Goal: Task Accomplishment & Management: Use online tool/utility

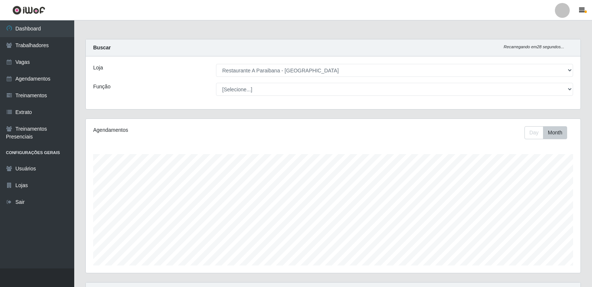
select select "342"
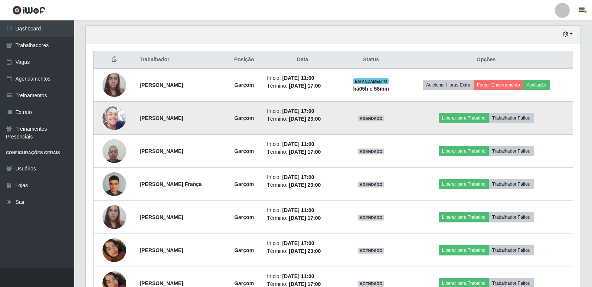
scroll to position [251, 0]
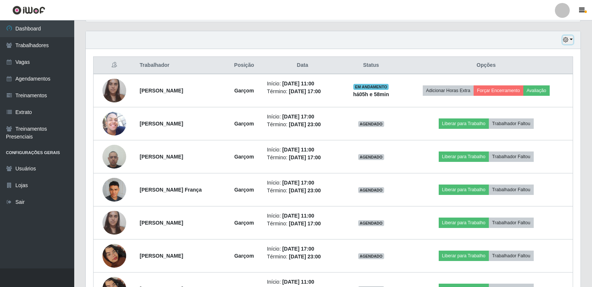
click at [571, 38] on button "button" at bounding box center [568, 40] width 10 height 9
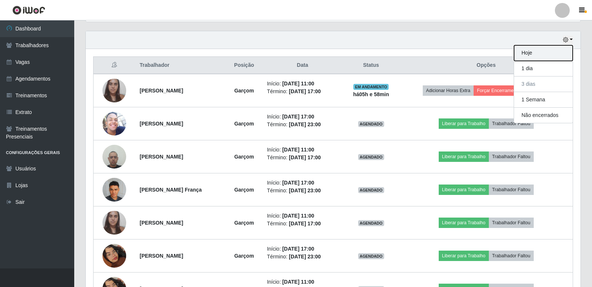
click at [544, 54] on button "Hoje" at bounding box center [543, 53] width 59 height 16
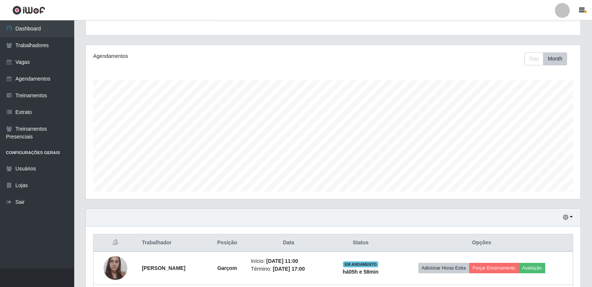
scroll to position [140, 0]
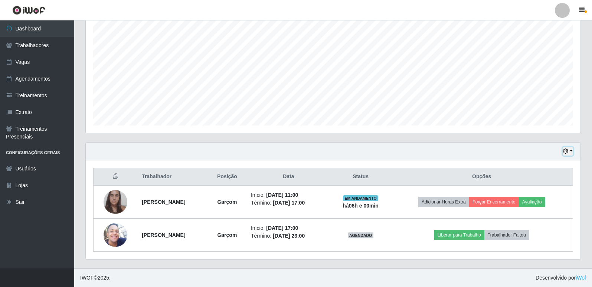
click at [569, 152] on button "button" at bounding box center [568, 151] width 10 height 9
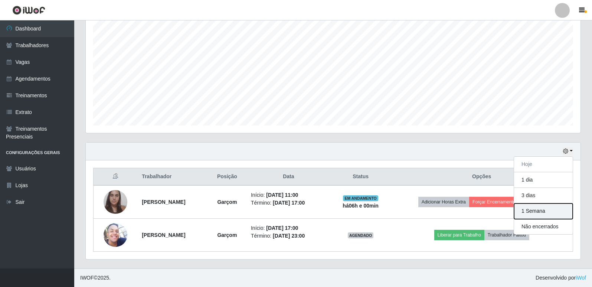
click at [542, 212] on button "1 Semana" at bounding box center [543, 212] width 59 height 16
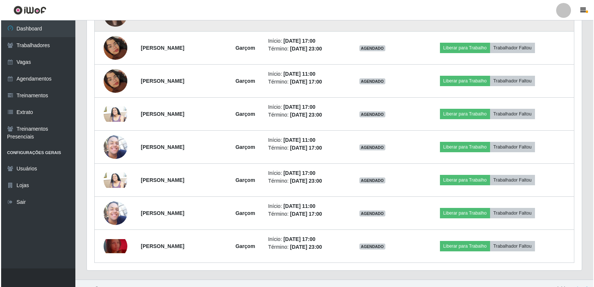
scroll to position [471, 0]
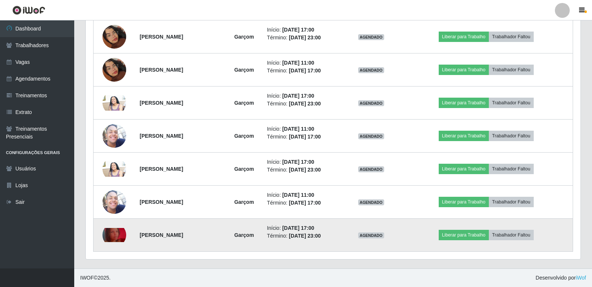
click at [118, 231] on img at bounding box center [115, 235] width 24 height 14
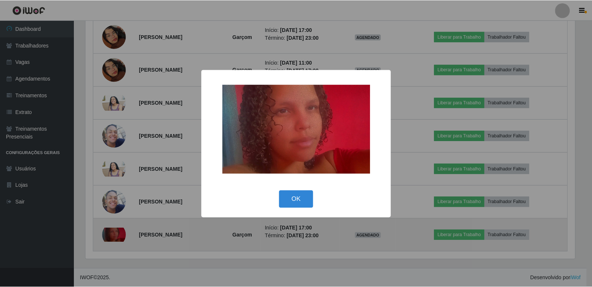
scroll to position [154, 491]
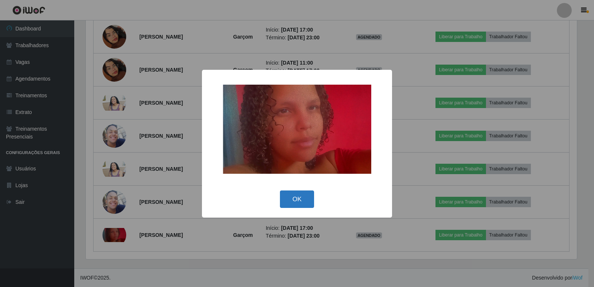
click at [303, 200] on button "OK" at bounding box center [297, 199] width 35 height 17
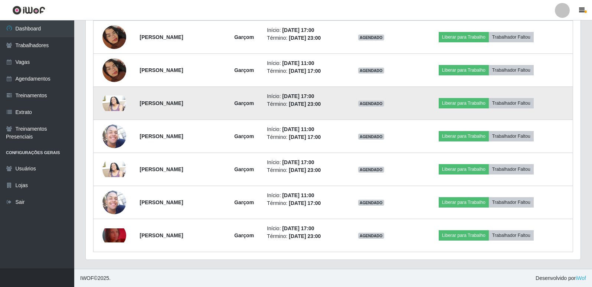
scroll to position [471, 0]
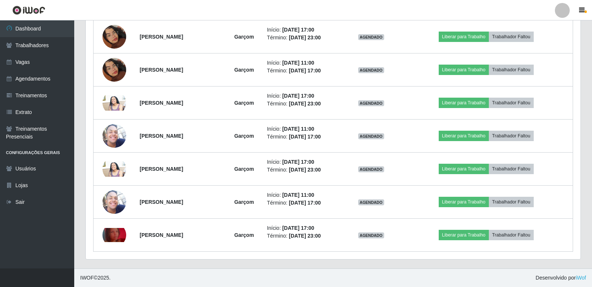
drag, startPoint x: 585, startPoint y: 157, endPoint x: 575, endPoint y: 72, distance: 85.4
click at [575, 72] on div "Hoje 1 dia 3 dias 1 Semana Não encerrados Trabalhador Posição Data Status Opçõe…" at bounding box center [333, 40] width 507 height 457
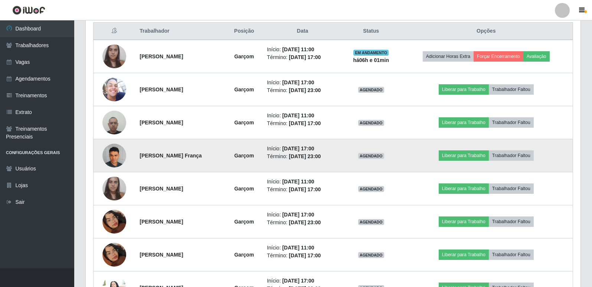
scroll to position [285, 0]
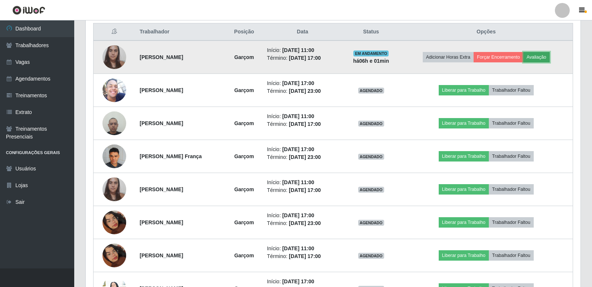
click at [536, 55] on button "Avaliação" at bounding box center [537, 57] width 26 height 10
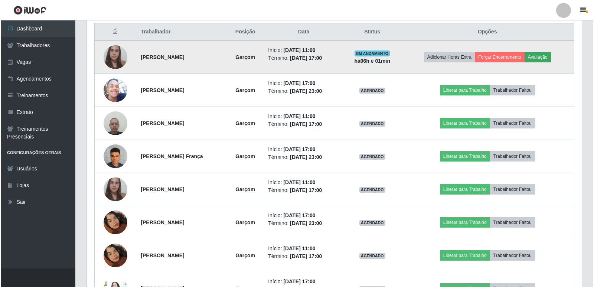
scroll to position [154, 491]
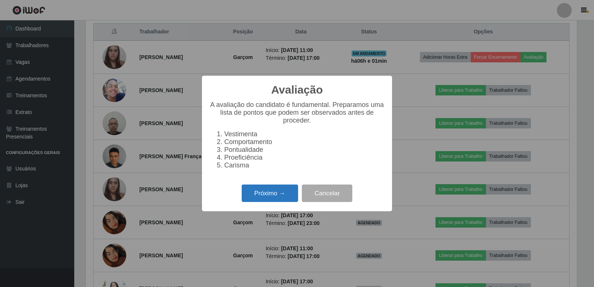
click at [276, 194] on button "Próximo →" at bounding box center [270, 193] width 56 height 17
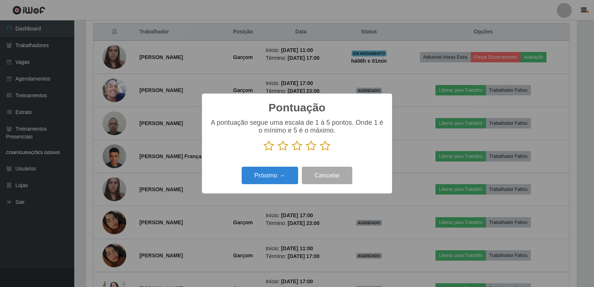
scroll to position [371244, 370907]
click at [325, 146] on icon at bounding box center [325, 145] width 10 height 11
click at [320, 152] on input "radio" at bounding box center [320, 152] width 0 height 0
click at [286, 172] on button "Próximo →" at bounding box center [270, 175] width 56 height 17
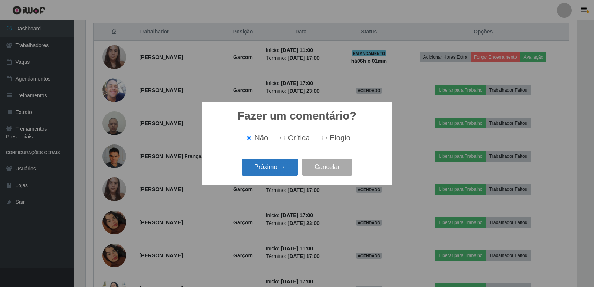
click at [285, 169] on button "Próximo →" at bounding box center [270, 167] width 56 height 17
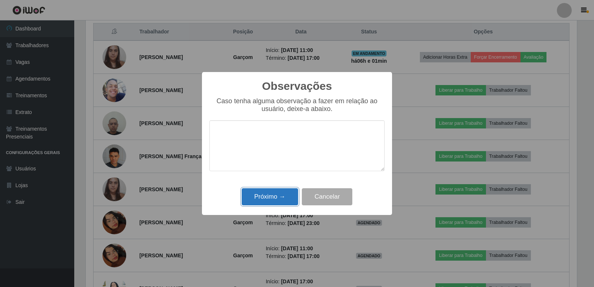
click at [279, 202] on button "Próximo →" at bounding box center [270, 196] width 56 height 17
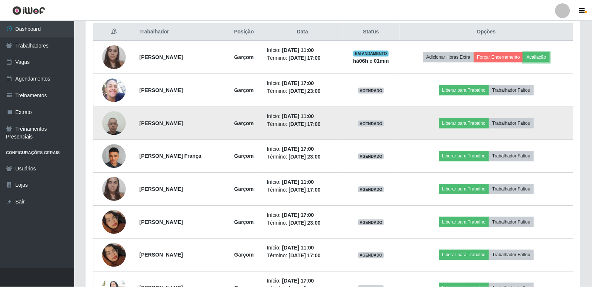
scroll to position [154, 495]
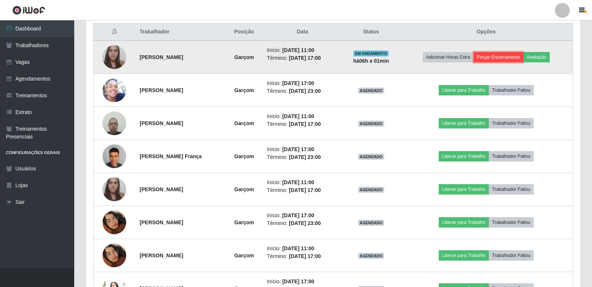
click at [513, 55] on button "Forçar Encerramento" at bounding box center [499, 57] width 50 height 10
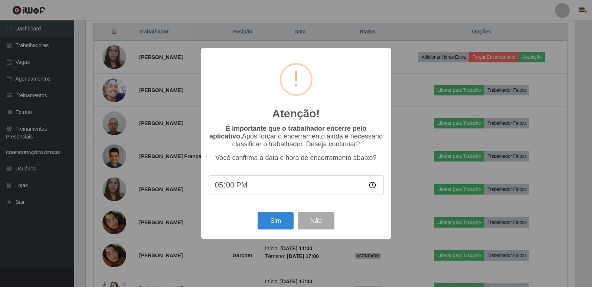
scroll to position [154, 491]
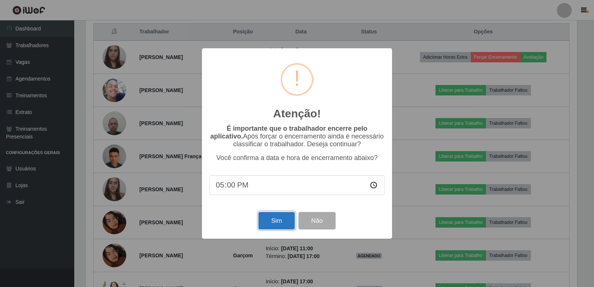
click at [278, 223] on button "Sim" at bounding box center [276, 220] width 36 height 17
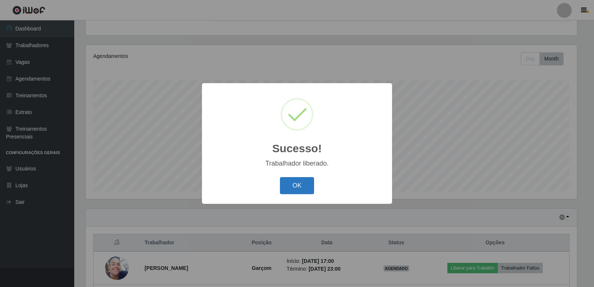
click at [306, 188] on button "OK" at bounding box center [297, 185] width 35 height 17
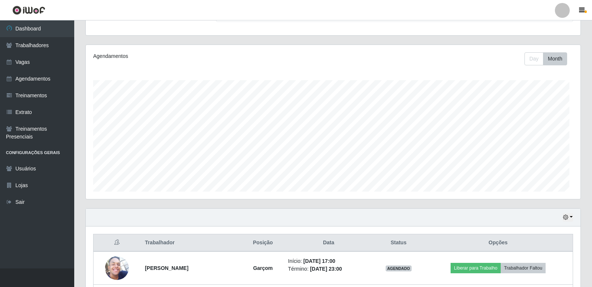
scroll to position [154, 495]
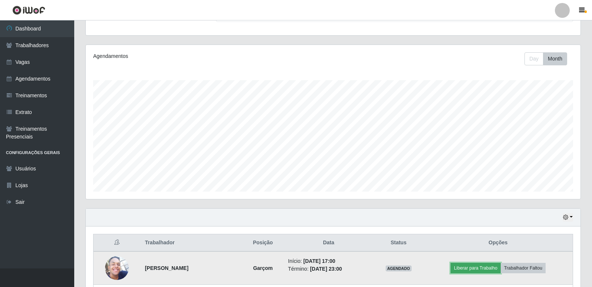
click at [483, 267] on button "Liberar para Trabalho" at bounding box center [476, 268] width 50 height 10
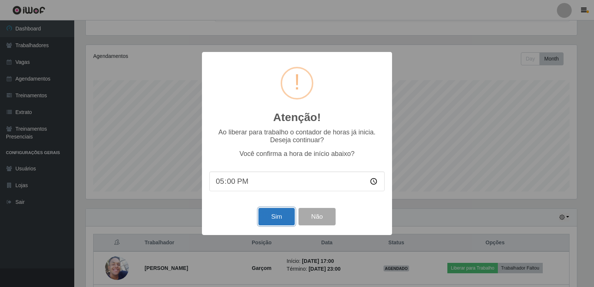
click at [276, 217] on button "Sim" at bounding box center [276, 216] width 36 height 17
